Goal: Transaction & Acquisition: Purchase product/service

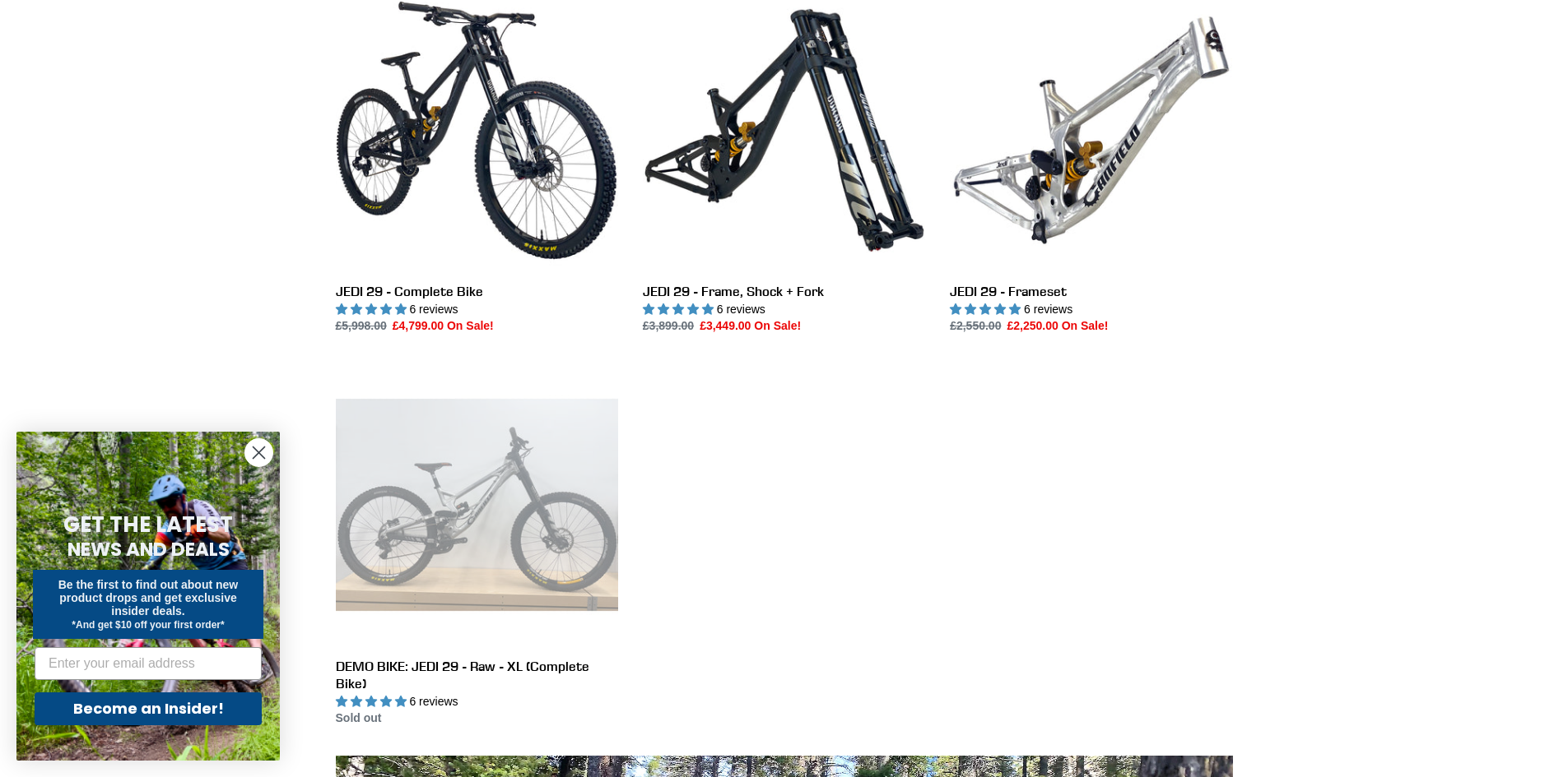
scroll to position [329, 0]
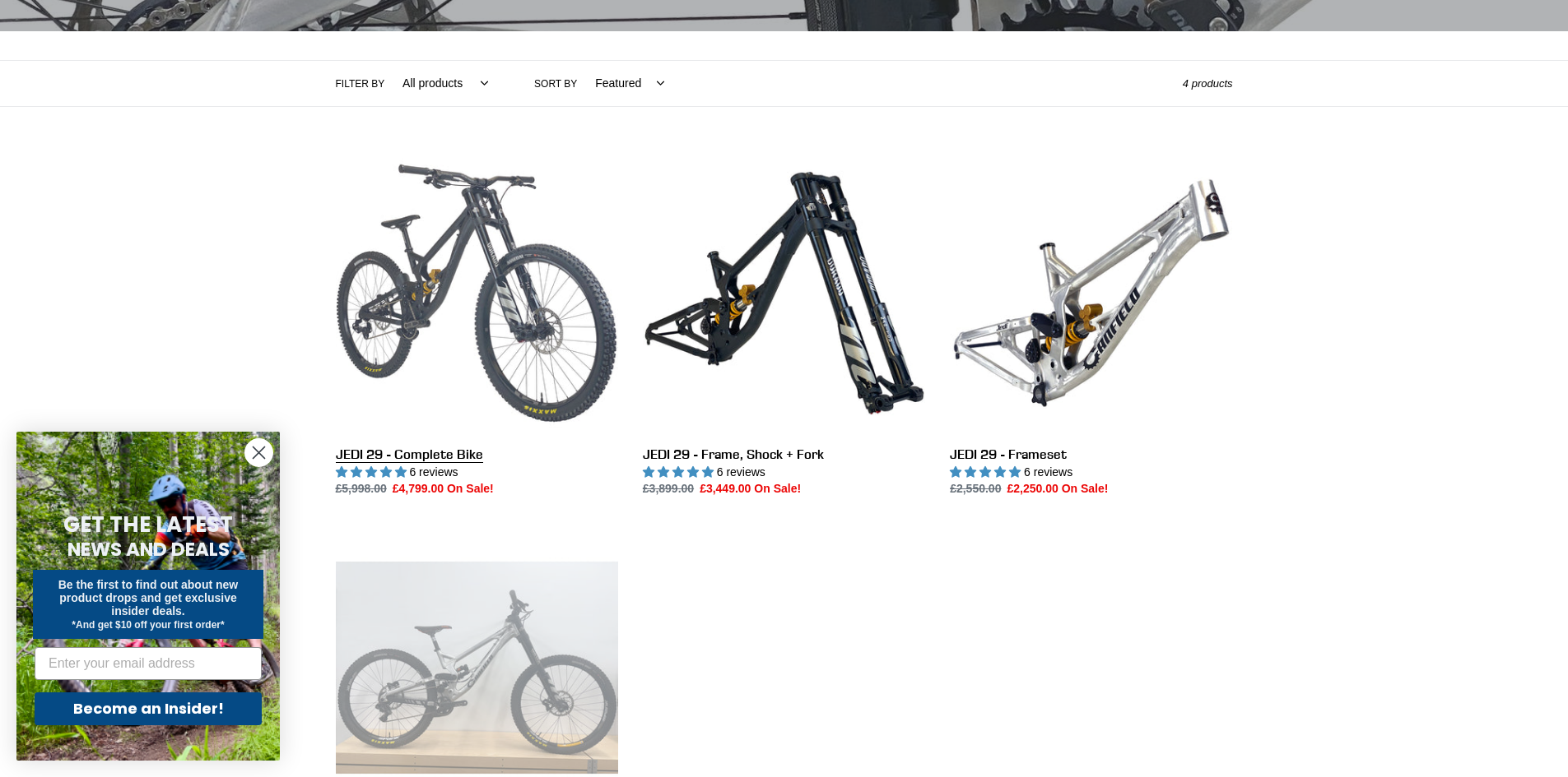
click at [481, 390] on link "JEDI 29 - Complete Bike" at bounding box center [476, 324] width 282 height 346
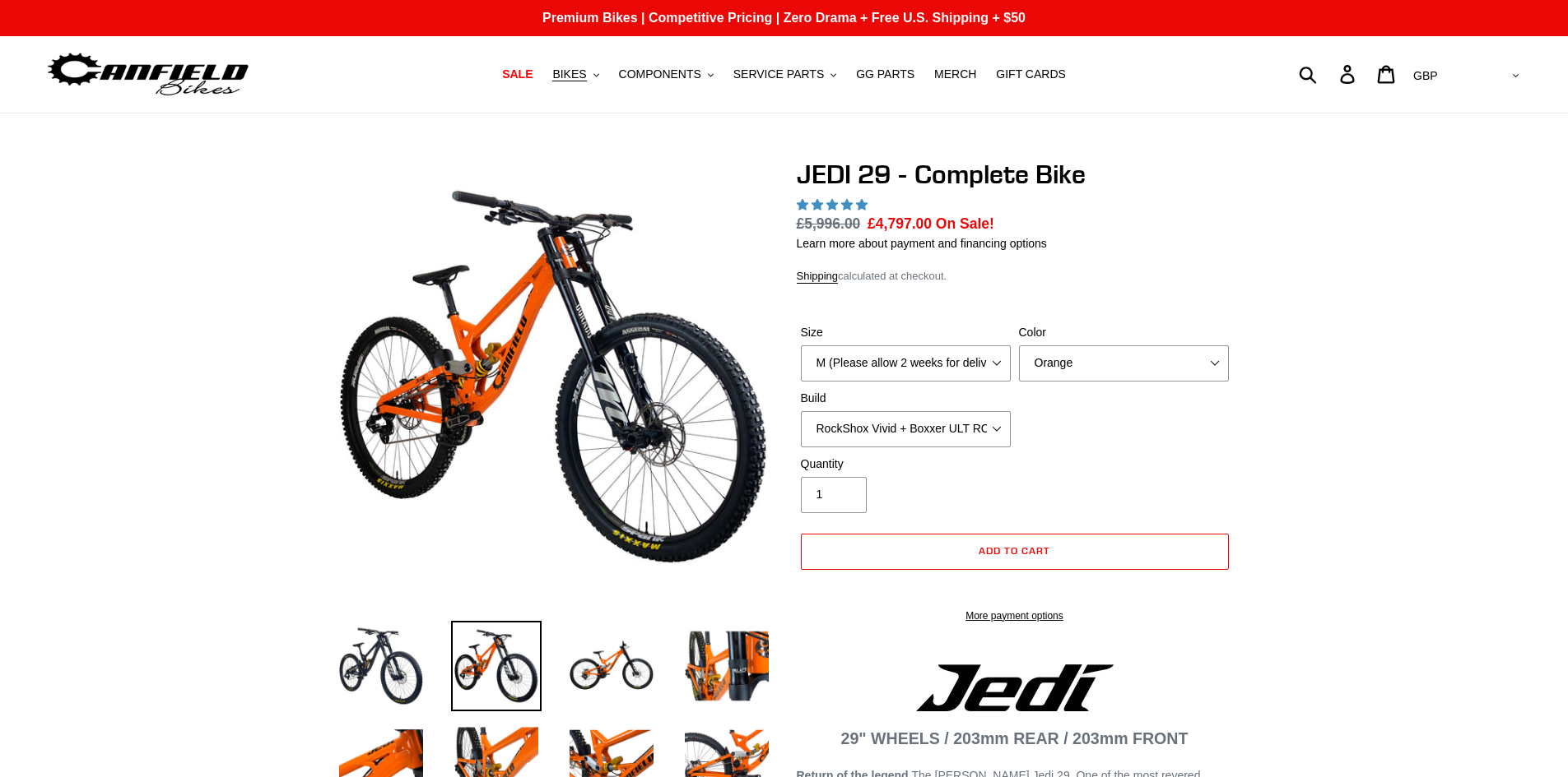
select select "highest-rating"
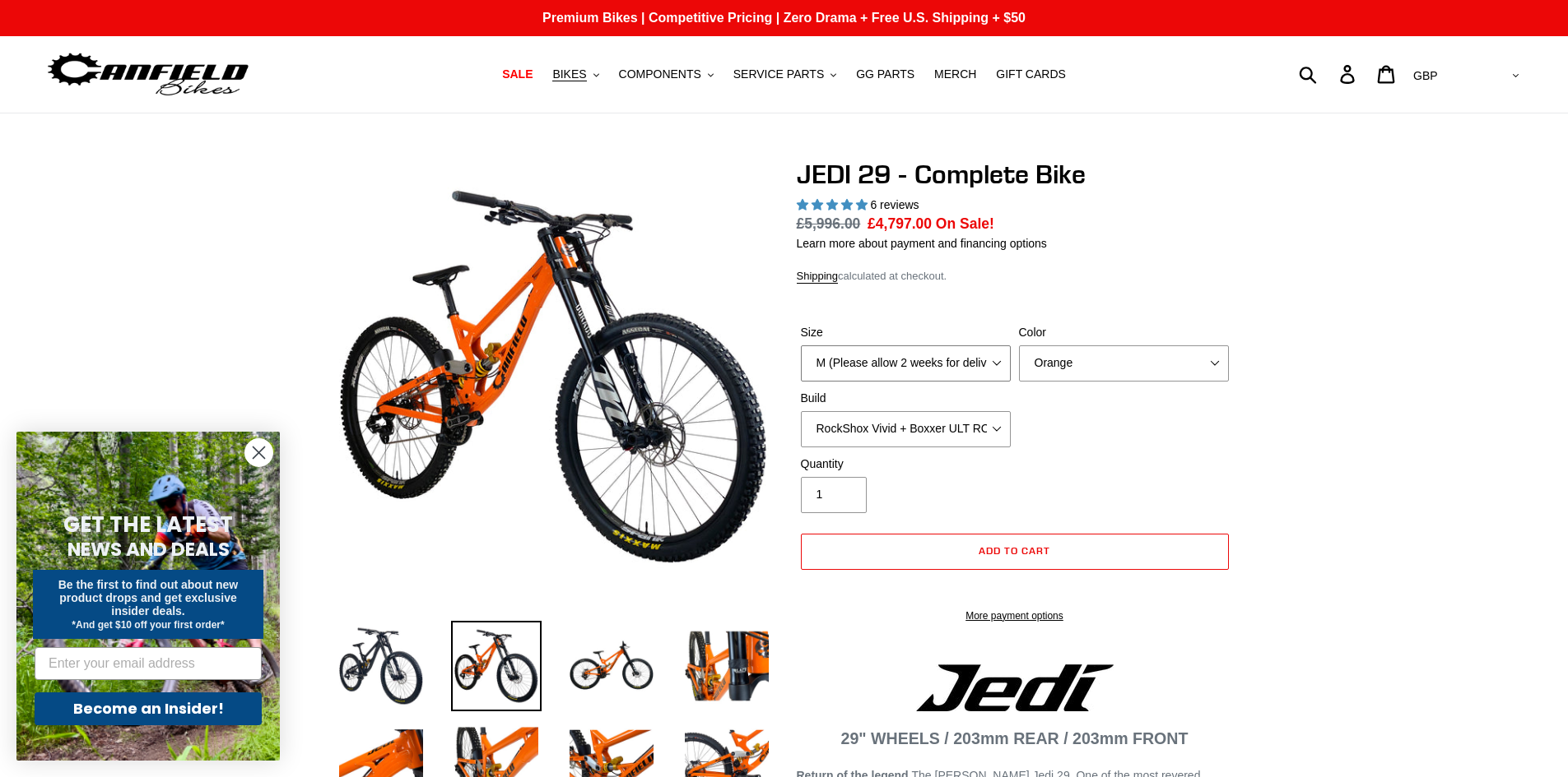
click at [952, 371] on select "M (Please allow 2 weeks for delivery) L (Please allow 2 weeks for delivery) XL …" at bounding box center [906, 363] width 209 height 36
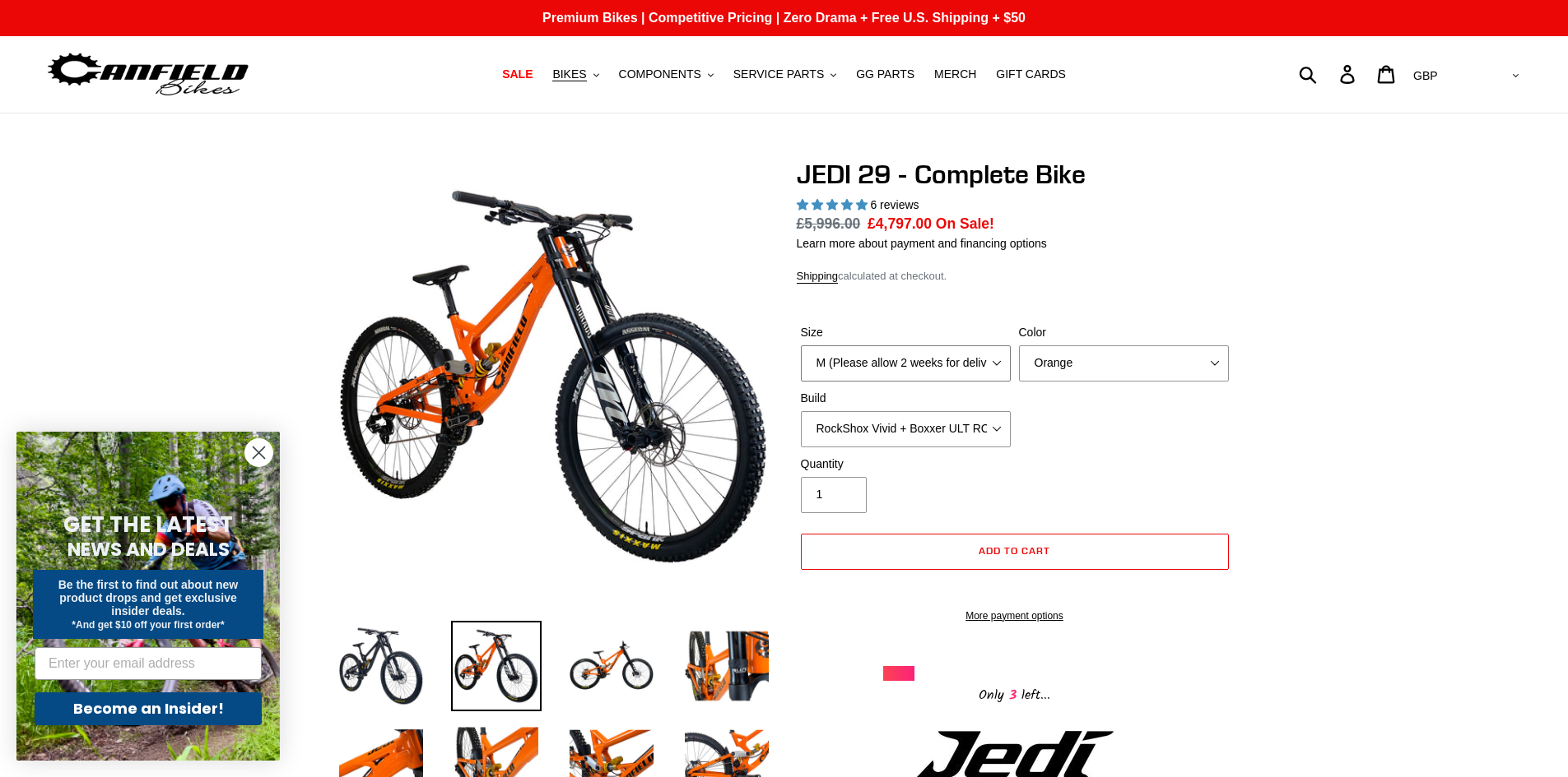
click at [952, 368] on select "M (Please allow 2 weeks for delivery) L (Please allow 2 weeks for delivery) XL …" at bounding box center [906, 363] width 209 height 36
click at [1104, 365] on select "Orange Stealth Black Raw" at bounding box center [1124, 363] width 209 height 36
click at [904, 429] on select "RockShox Vivid + Boxxer ULT RC2 C3 200 + SRAM XO RockShox Vivid + Boxxer ULT RC…" at bounding box center [906, 429] width 209 height 36
click at [801, 411] on select "RockShox Vivid + Boxxer ULT RC2 C3 200 + SRAM XO RockShox Vivid + Boxxer ULT RC…" at bounding box center [906, 429] width 209 height 36
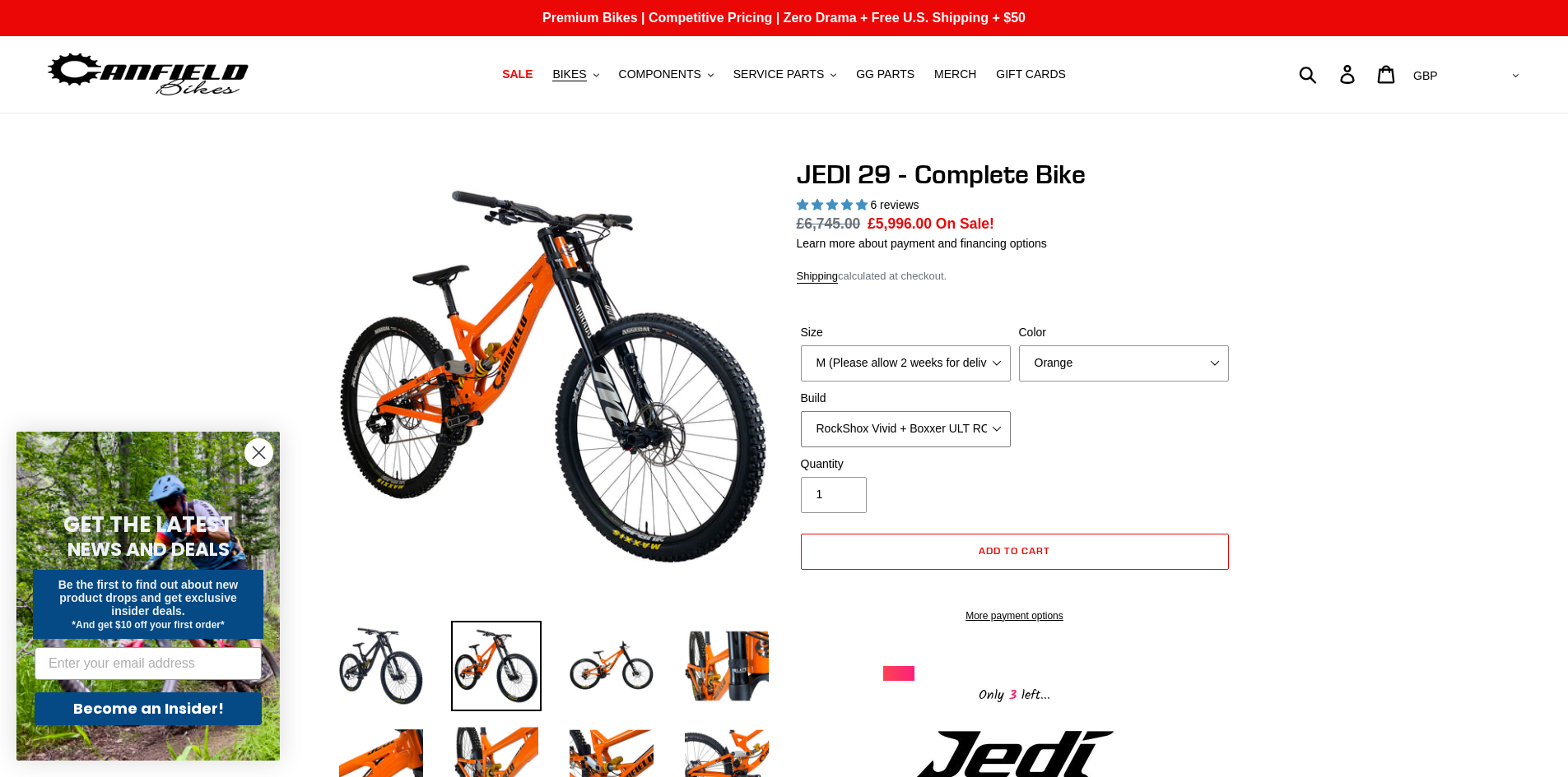
click at [882, 425] on select "RockShox Vivid + Boxxer ULT RC2 C3 200 + SRAM XO RockShox Vivid + Boxxer ULT RC…" at bounding box center [906, 429] width 209 height 36
select select "RockShox Vivid + Boxxer ULT RC2 C3 200 + SRAM XO"
click at [801, 411] on select "RockShox Vivid + Boxxer ULT RC2 C3 200 + SRAM XO RockShox Vivid + Boxxer ULT RC…" at bounding box center [906, 429] width 209 height 36
click at [610, 649] on img at bounding box center [611, 667] width 91 height 91
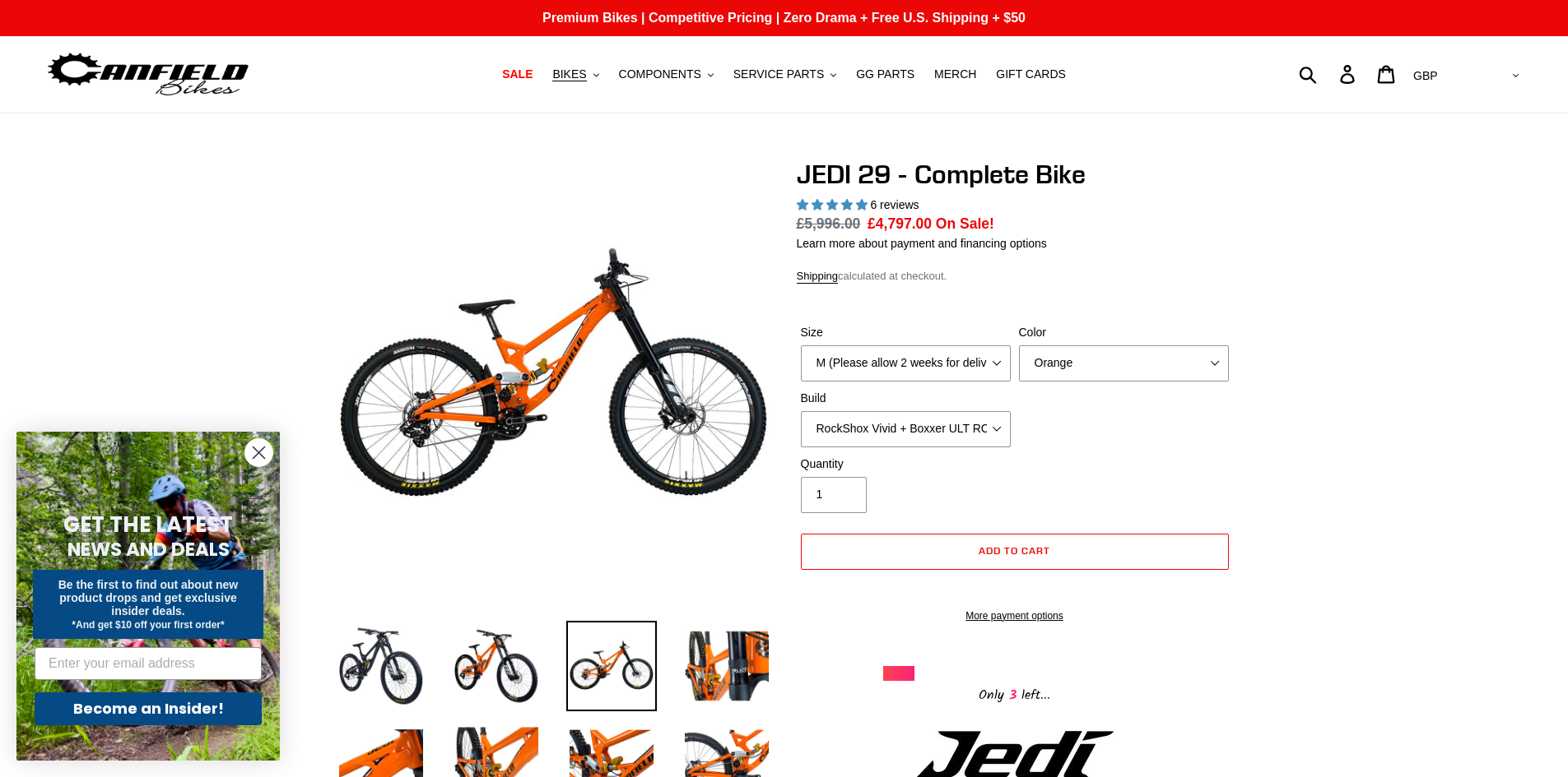
click at [672, 659] on li at bounding box center [714, 670] width 115 height 95
click at [707, 661] on img at bounding box center [726, 667] width 91 height 91
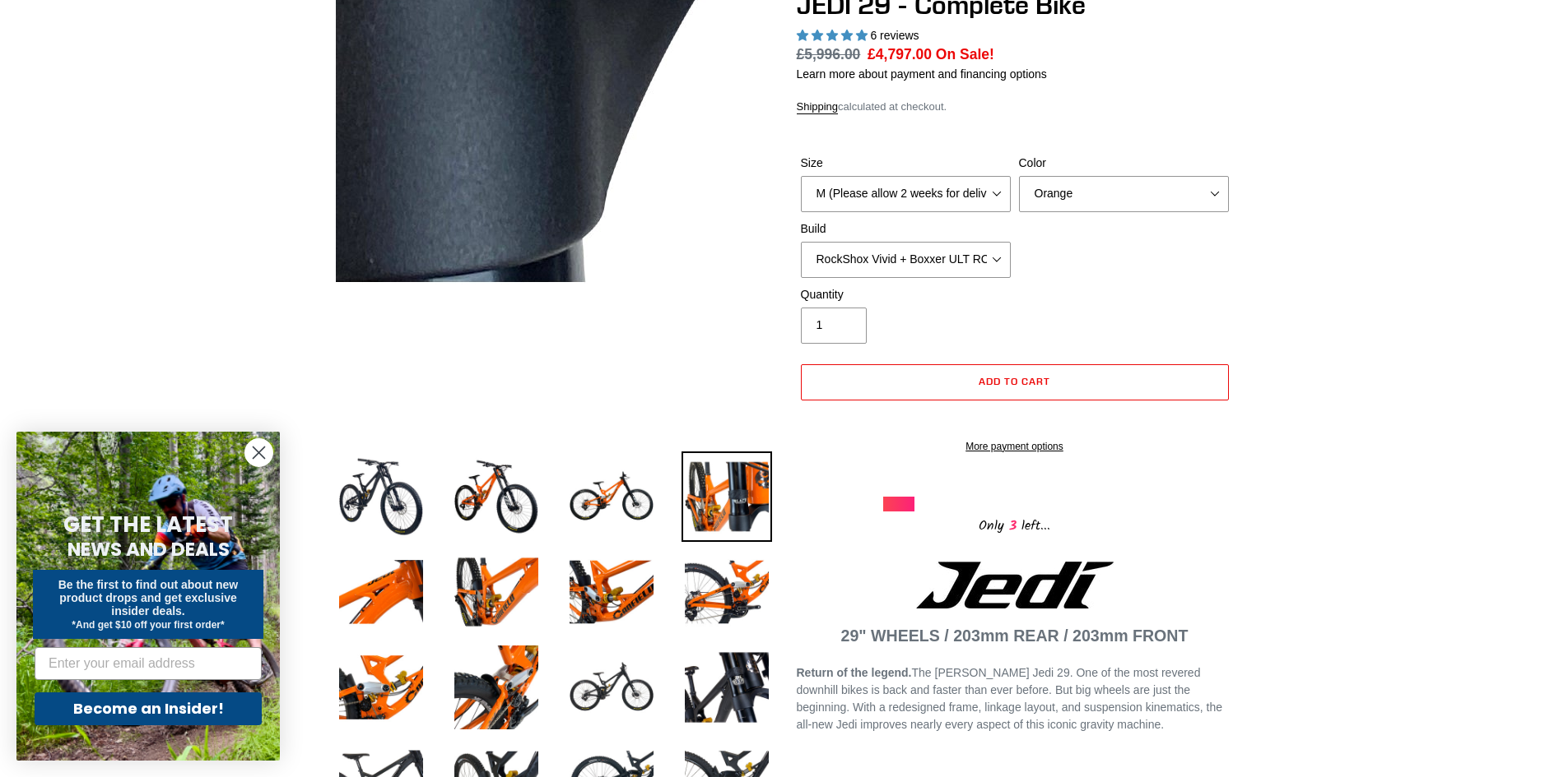
scroll to position [247, 0]
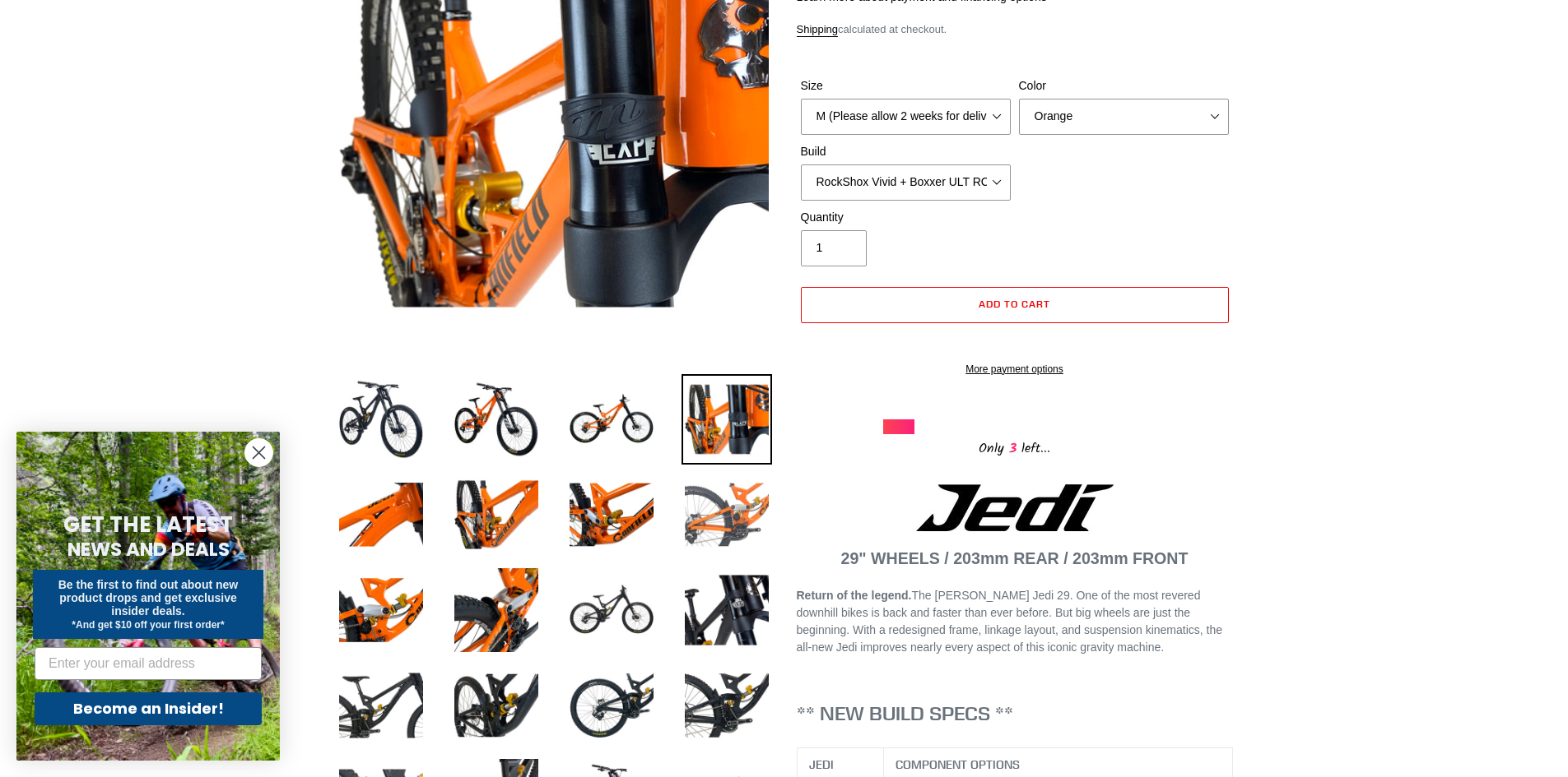
click at [725, 521] on img at bounding box center [726, 515] width 91 height 91
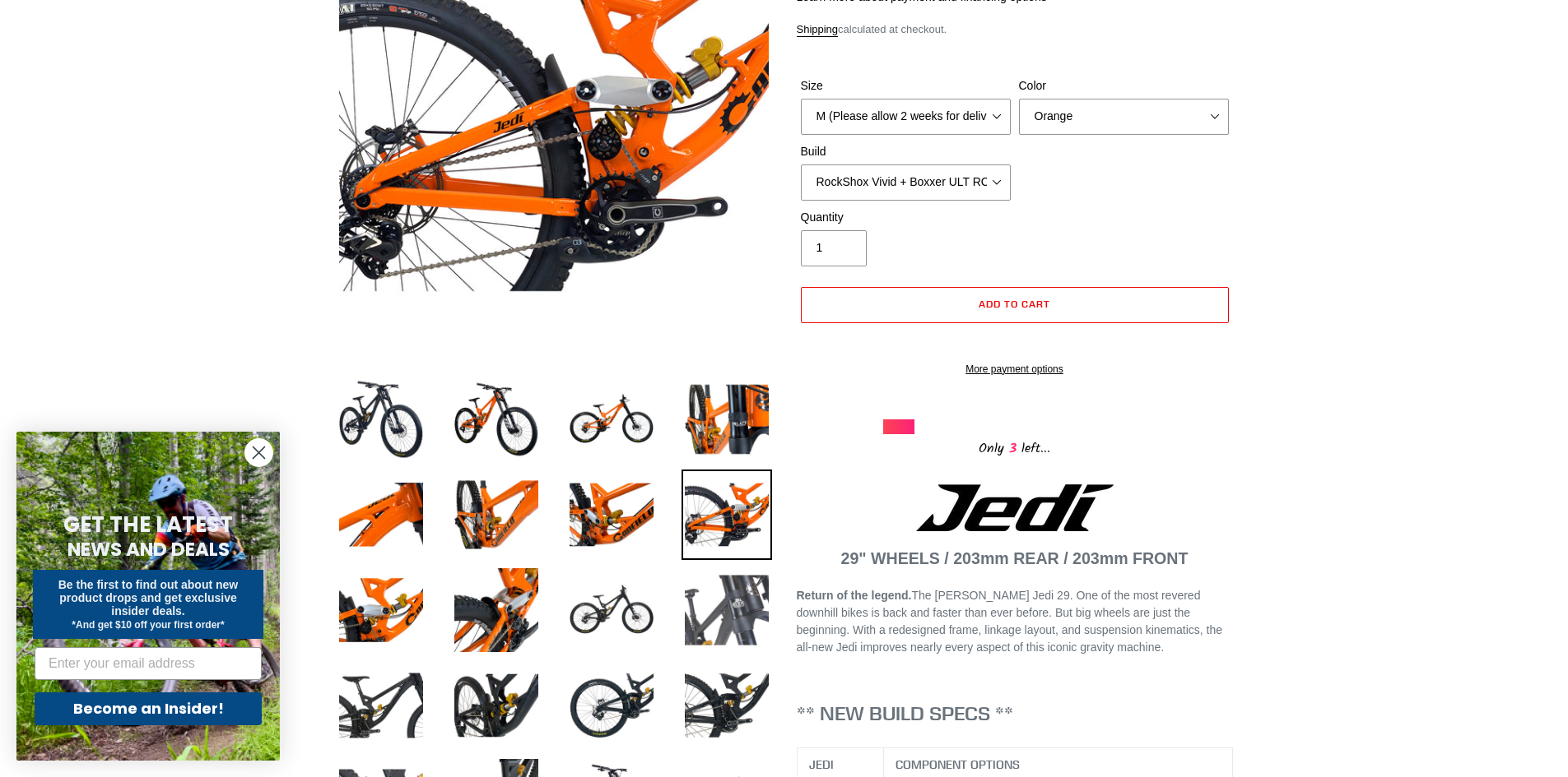
click at [740, 602] on img at bounding box center [726, 610] width 91 height 91
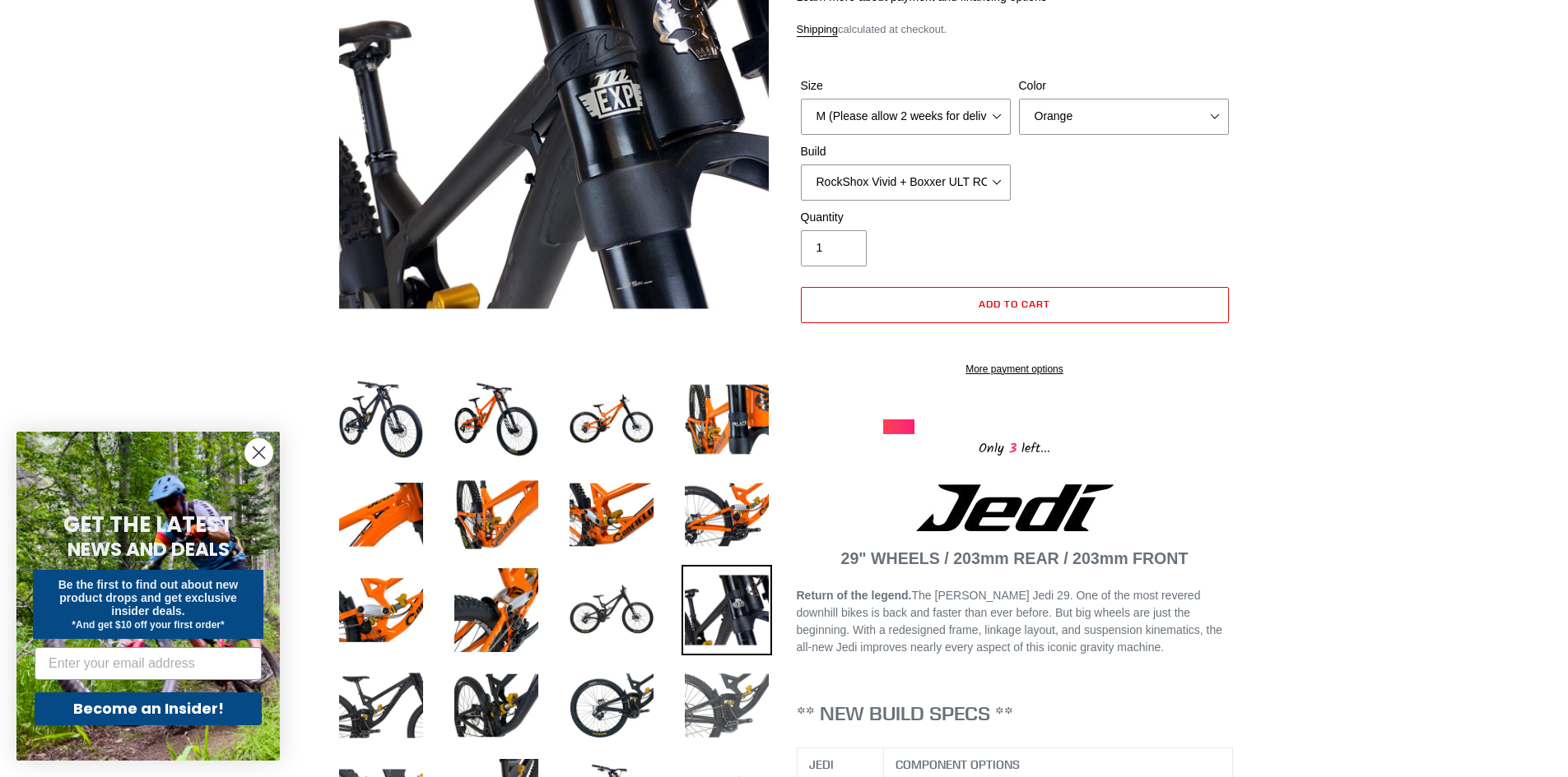
click at [745, 674] on img at bounding box center [726, 706] width 91 height 91
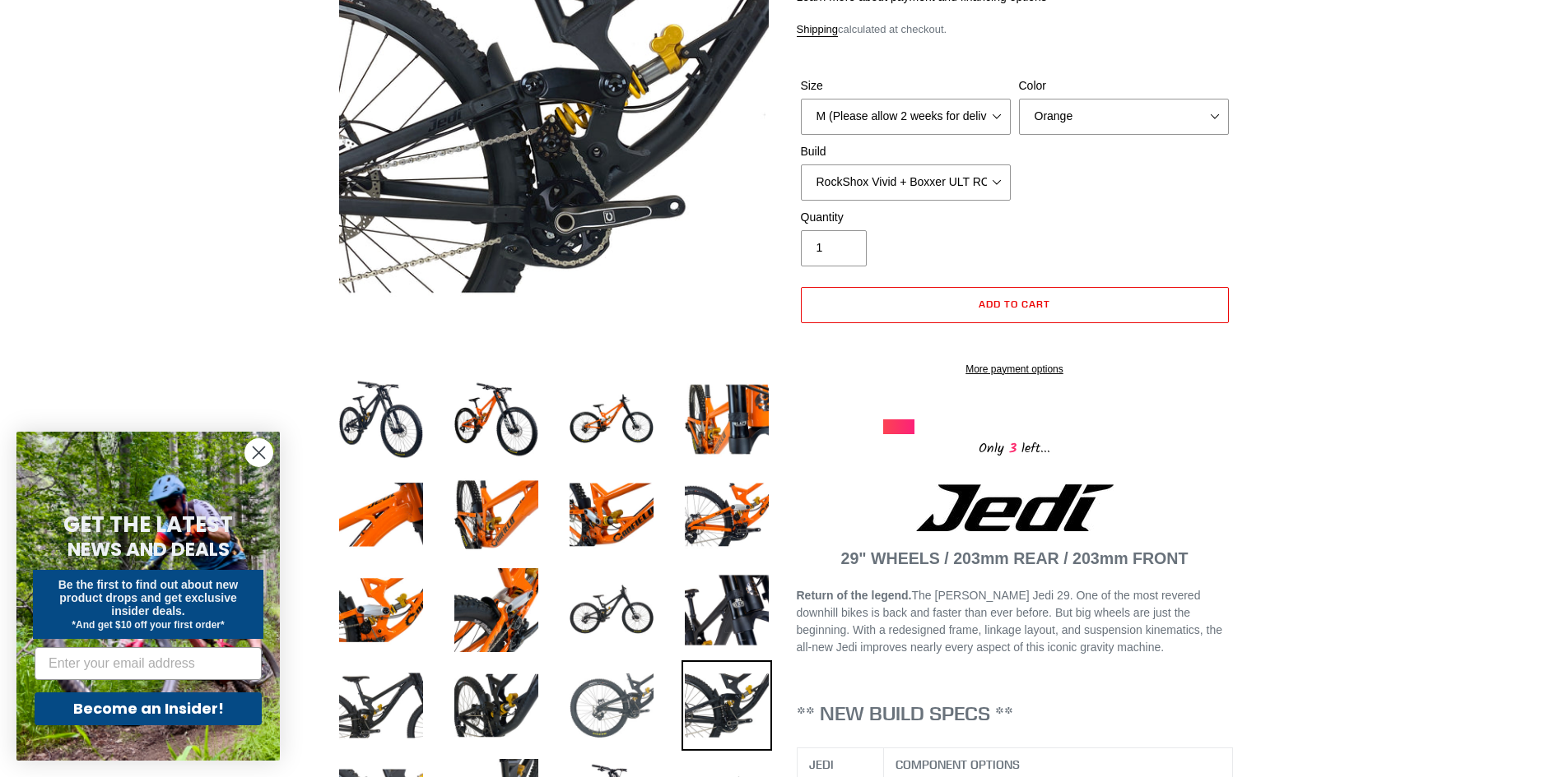
click at [652, 671] on img at bounding box center [611, 706] width 91 height 91
